Goal: Use online tool/utility: Use online tool/utility

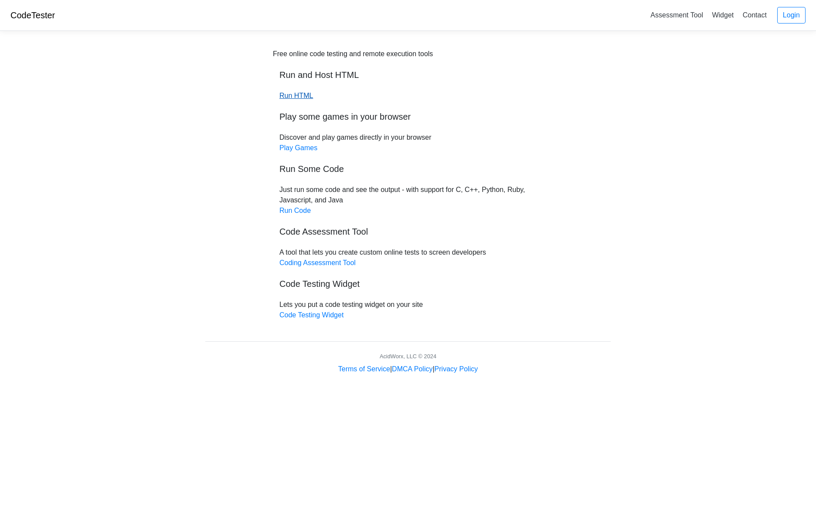
click at [302, 95] on link "Run HTML" at bounding box center [296, 95] width 34 height 7
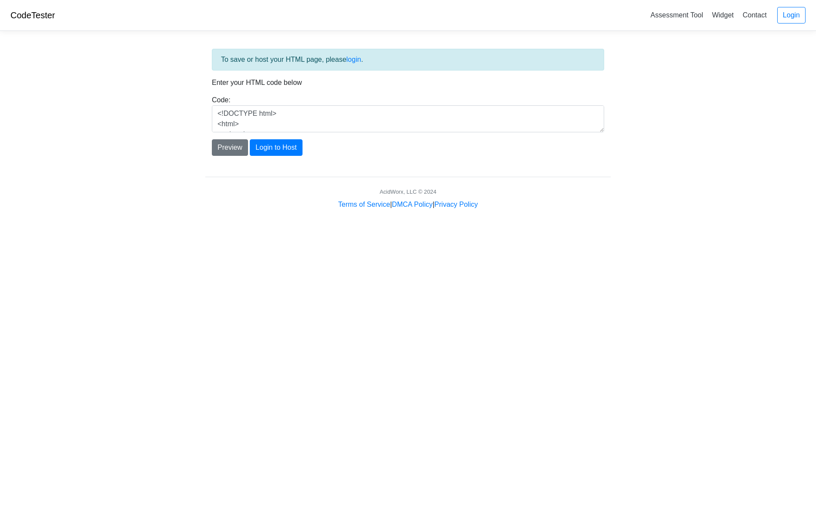
click at [293, 115] on div "Code: <!DOCTYPE html> <html> <head> <title>Test</title> </head> <body> <h1>Hell…" at bounding box center [407, 113] width 405 height 37
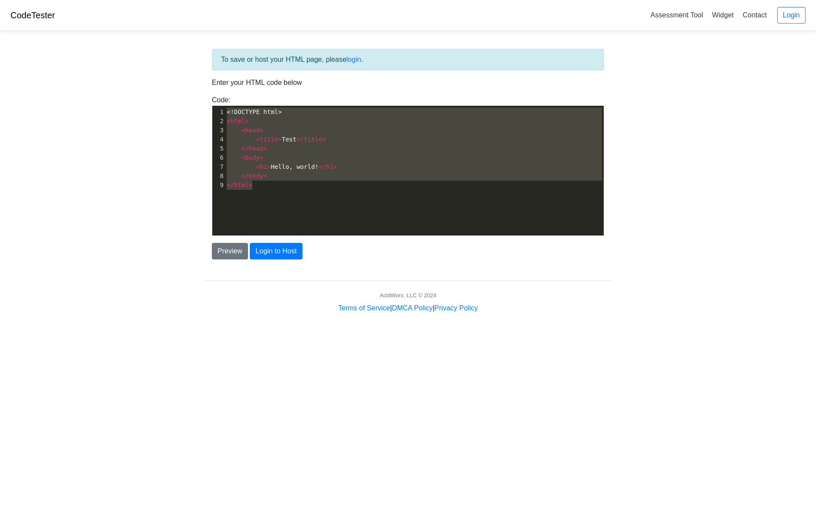
scroll to position [1, 0]
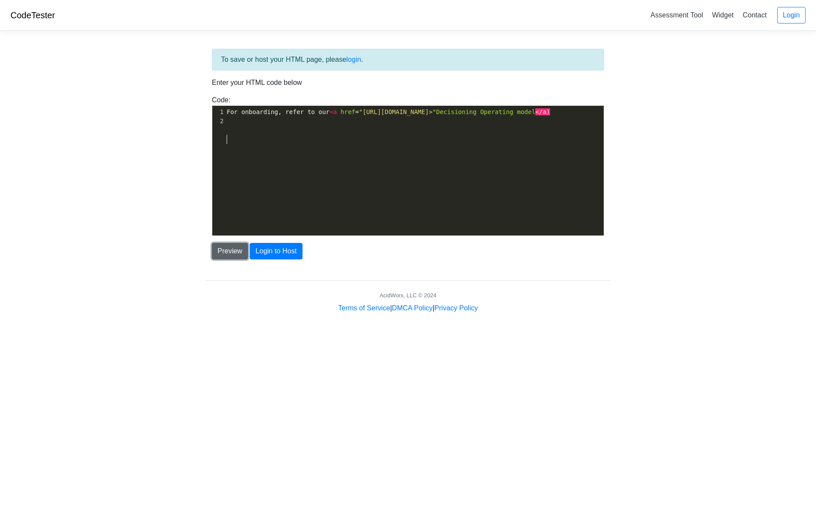
click at [238, 258] on button "Preview" at bounding box center [230, 251] width 36 height 17
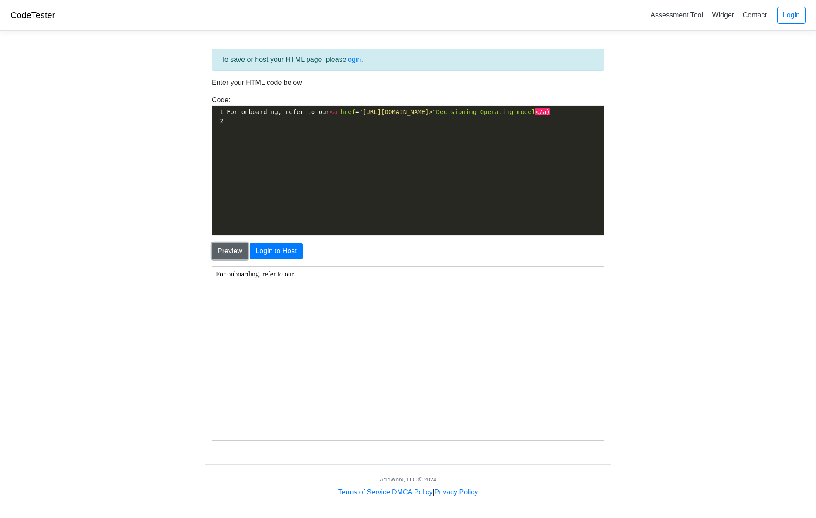
scroll to position [0, 0]
click at [151, 289] on body "CodeTester Assessment Tool Widget Contact Login To save or host your HTML page,…" at bounding box center [408, 249] width 816 height 498
click at [302, 273] on body "For onboarding, refer to our" at bounding box center [407, 353] width 384 height 166
click at [359, 115] on span ""https://docs.google.com/presentation/d/1yotJm82sEhL1aMFiEXnrC249oC8Yi-eebn7fVK…" at bounding box center [397, 111] width 77 height 7
click at [386, 117] on pre "For onboarding, refer to our < a href = "https://docs.google.com/presentation/d…" at bounding box center [414, 112] width 379 height 9
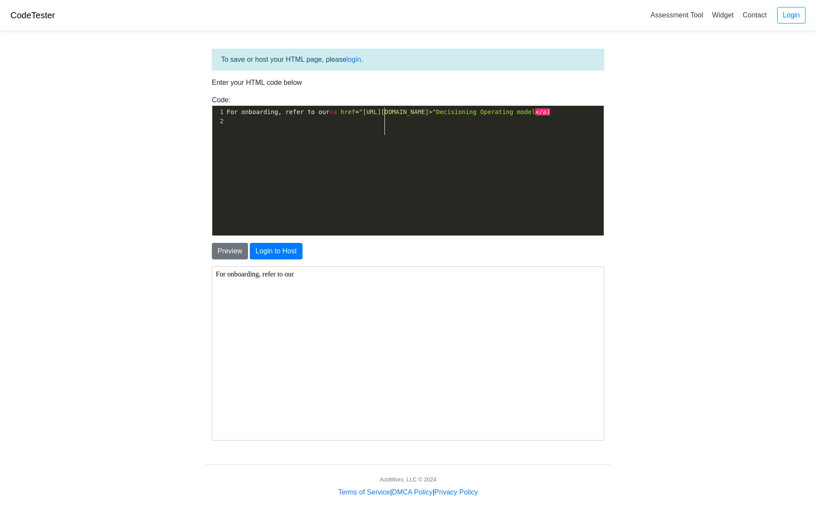
type textarea "<"
type textarea "</ a"
type textarea "a>"
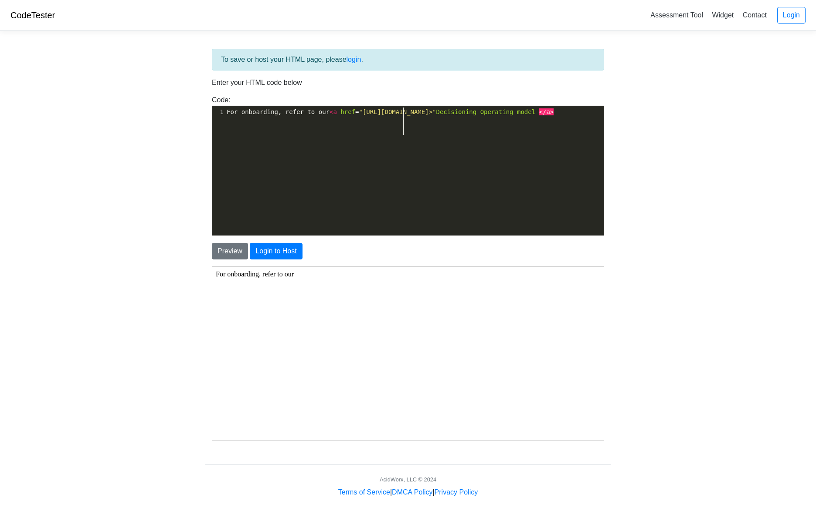
click at [76, 404] on body "CodeTester Assessment Tool Widget Contact Login To save or host your HTML page,…" at bounding box center [408, 249] width 816 height 498
click at [223, 257] on button "Preview" at bounding box center [230, 251] width 36 height 17
click at [227, 251] on button "Preview" at bounding box center [230, 251] width 36 height 17
click at [436, 115] on span "Decisioning" at bounding box center [456, 111] width 41 height 7
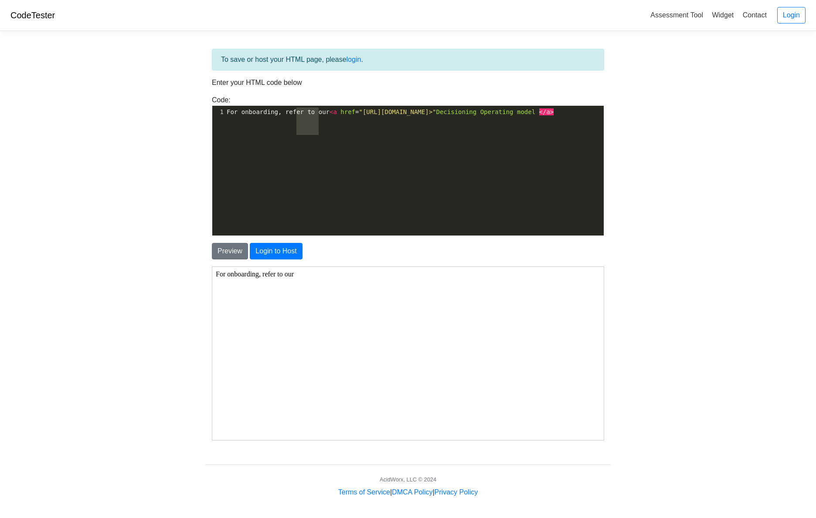
type textarea "For onboarding, refer to our <a href="https://docs.google.com/presentation/d/1y…"
click at [436, 115] on span "Decisioning" at bounding box center [456, 111] width 41 height 7
click at [187, 167] on body "CodeTester Assessment Tool Widget Contact Login To save or host your HTML page,…" at bounding box center [408, 249] width 816 height 498
click at [359, 115] on span ""https://docs.google.com/presentation/d/1yotJm82sEhL1aMFiEXnrC249oC8Yi-eebn7fVK…" at bounding box center [397, 111] width 77 height 7
click at [436, 115] on span "Decisioning" at bounding box center [456, 111] width 41 height 7
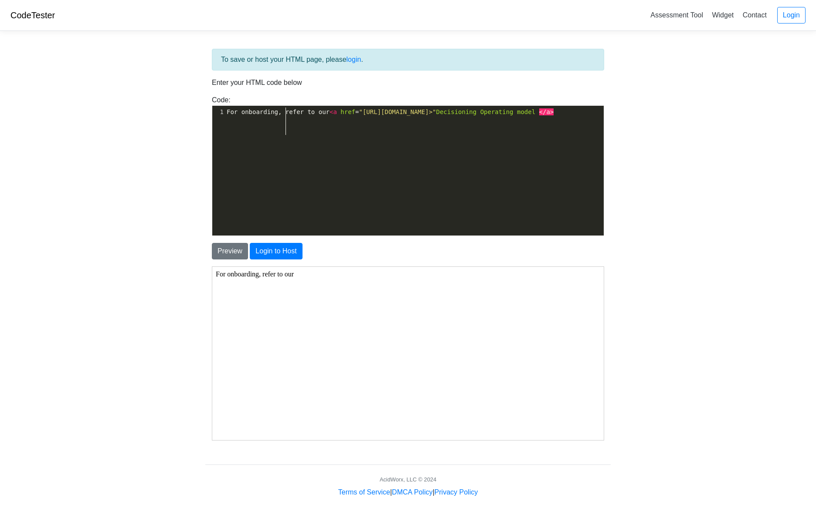
click at [359, 115] on span ""https://docs.google.com/presentation/d/1yotJm82sEhL1aMFiEXnrC249oC8Yi-eebn7fVK…" at bounding box center [397, 111] width 77 height 7
type textarea """
click at [154, 215] on body "CodeTester Assessment Tool Widget Contact Login To save or host your HTML page,…" at bounding box center [408, 249] width 816 height 498
click at [579, 115] on span "a" at bounding box center [580, 111] width 3 height 7
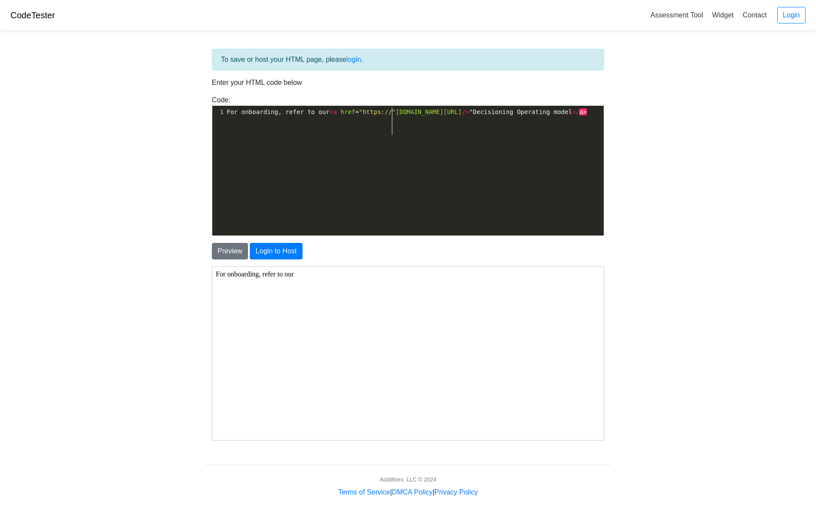
click at [572, 115] on span "</" at bounding box center [575, 111] width 7 height 7
click at [413, 119] on div "​ x 1 For onboarding, refer to our < a href = "https://" docs.google.com/presen…" at bounding box center [414, 112] width 379 height 13
click at [403, 258] on div "Preview Login to Host" at bounding box center [407, 251] width 405 height 17
click at [421, 117] on pre "For onboarding, refer to our < a href = "https://" docs.google.com/presentation…" at bounding box center [414, 112] width 379 height 9
type textarea "</"
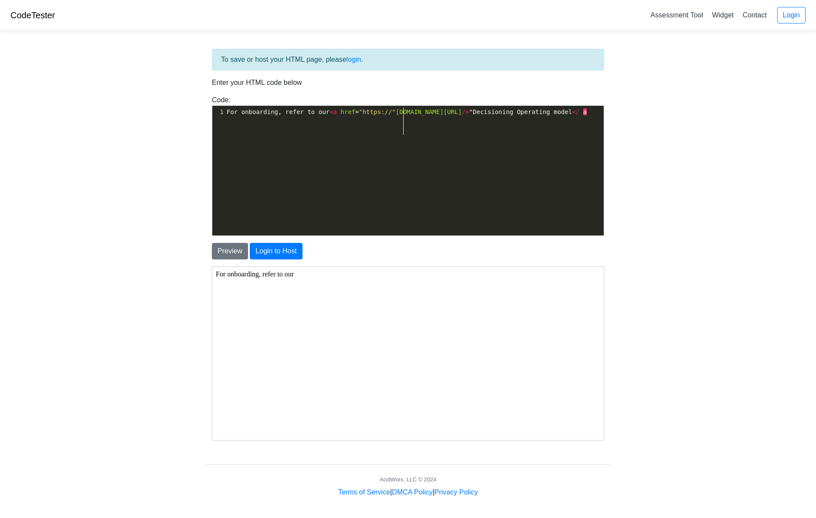
scroll to position [3, 14]
type textarea "/ a>"
click at [233, 248] on button "Preview" at bounding box center [230, 251] width 36 height 17
click at [462, 115] on span "/>" at bounding box center [465, 111] width 7 height 7
type textarea """
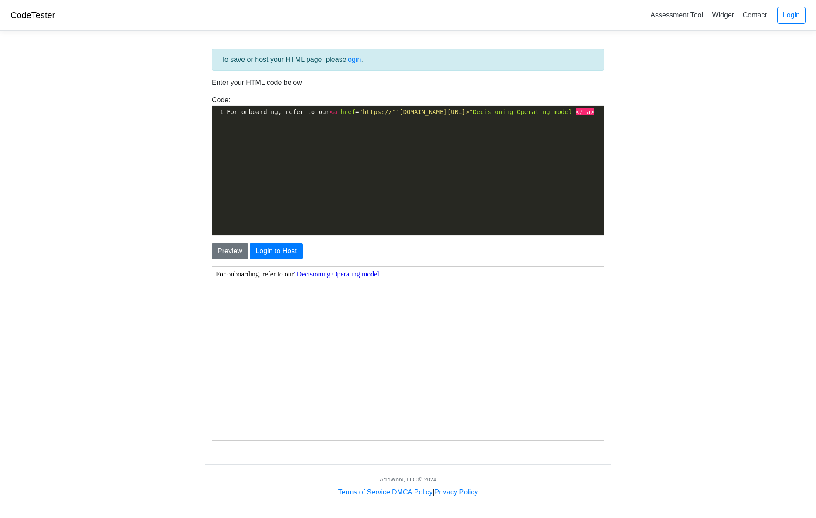
scroll to position [3, 4]
click at [149, 256] on body "CodeTester Assessment Tool Widget Contact Login To save or host your HTML page,…" at bounding box center [408, 249] width 816 height 498
click at [234, 254] on button "Preview" at bounding box center [230, 251] width 36 height 17
click at [308, 180] on div "​ x 1 For onboarding, refer to our < a href = "https://" docs.google.com/presen…" at bounding box center [414, 177] width 404 height 143
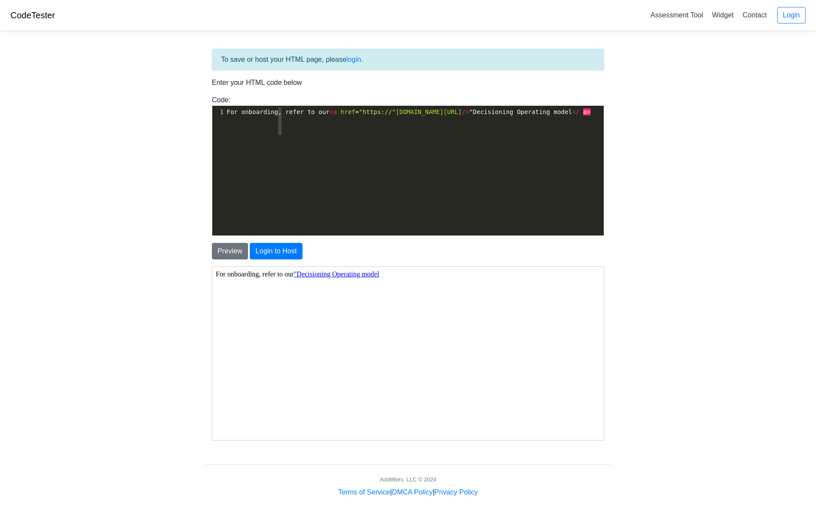
type textarea "/""
drag, startPoint x: 282, startPoint y: 122, endPoint x: 276, endPoint y: 132, distance: 12.1
click at [276, 115] on span "For onboarding, refer to our < a href = "https://" docs.google.com/presentation…" at bounding box center [409, 111] width 364 height 7
click at [396, 115] on span "docs.google.com/presentation/d/1yotJm82sEhL1aMFiEXnrC249oC8Yi-eebn7fVK02B7A" at bounding box center [429, 111] width 66 height 7
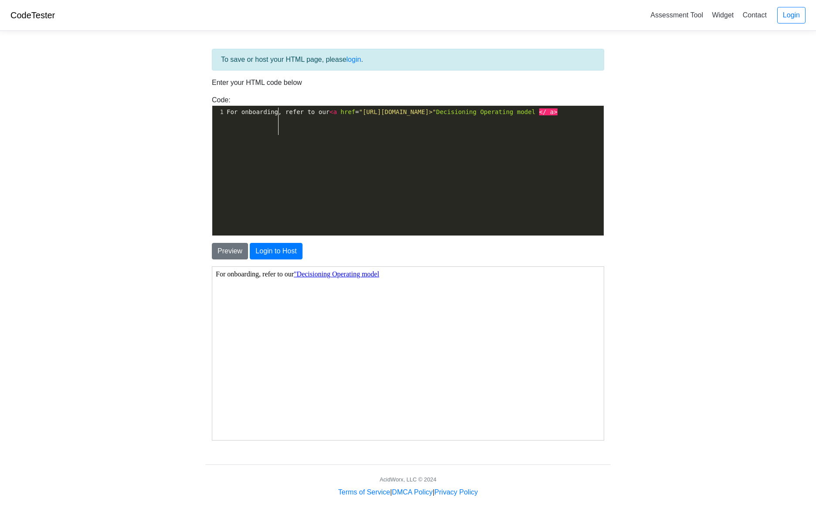
type textarea "//""
click at [359, 115] on span ""https://docs.google.com/presentation/d/1yotJm82sEhL1aMFiEXnrC249oC8Yi-eebn7fVK…" at bounding box center [397, 111] width 77 height 7
click at [480, 115] on span "Operating" at bounding box center [496, 111] width 33 height 7
click at [359, 115] on span ""https://docs.google.com/presentation/d/1yotJm82sEhL1aMFiEXnrC249oC8Yi-eebn7fVK…" at bounding box center [397, 111] width 77 height 7
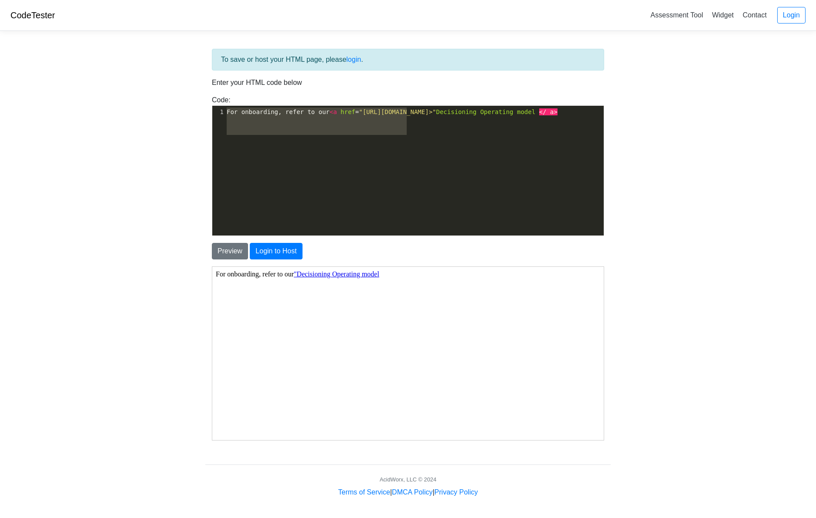
type textarea "For onboarding, refer to our <a href="https://docs.google.com/presentation/d/1y…"
click at [387, 113] on pre "For onboarding, refer to our < a href = "https://docs.google.com/presentation/d…" at bounding box center [414, 112] width 379 height 9
type textarea "For onboarding, refer to our <a href="https://docs.google.com/presentation/d/1y…"
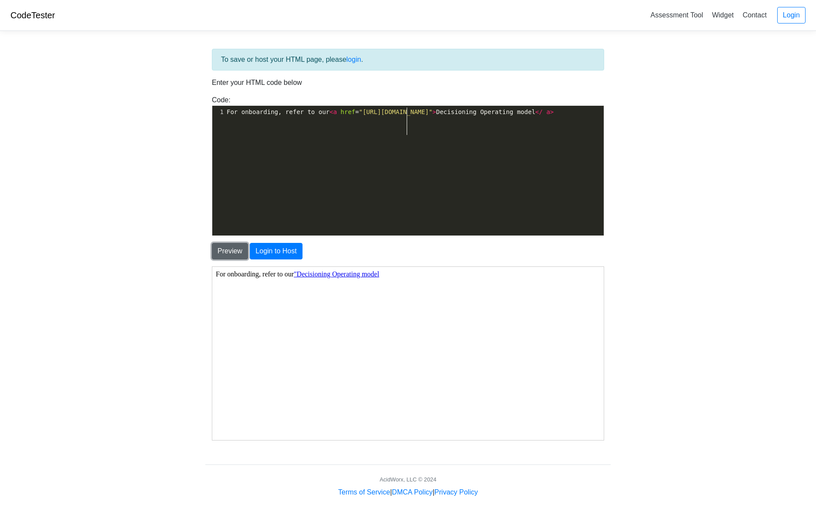
click at [225, 252] on button "Preview" at bounding box center [230, 251] width 36 height 17
click at [182, 260] on body "CodeTester Assessment Tool Widget Contact Login To save or host your HTML page,…" at bounding box center [408, 249] width 816 height 498
click at [302, 117] on pre "For onboarding, refer to our < a href = "https://docs.google.com/presentation/d…" at bounding box center [414, 112] width 379 height 9
type textarea "For onboarding, refer to our <a href="https://docs.google.com/presentation/d/1y…"
